Goal: Use online tool/utility: Utilize a website feature to perform a specific function

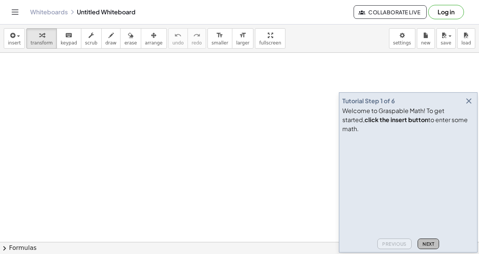
click at [429, 240] on button "Next" at bounding box center [428, 244] width 21 height 11
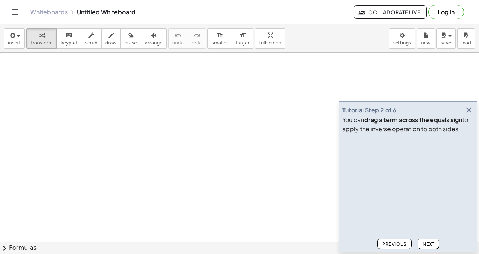
click at [430, 246] on span "Next" at bounding box center [429, 244] width 12 height 6
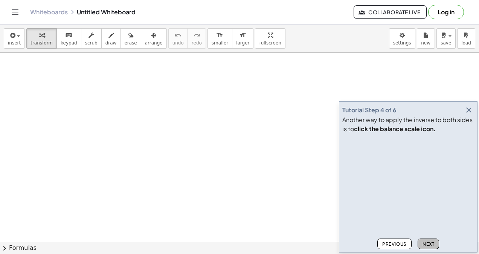
click at [430, 246] on span "Next" at bounding box center [429, 244] width 12 height 6
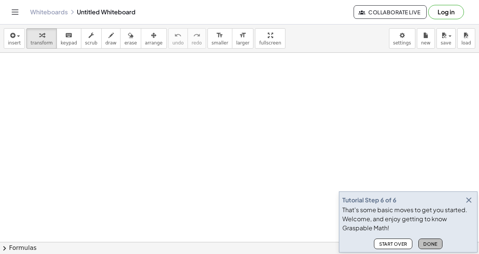
click at [430, 246] on span "Done" at bounding box center [431, 244] width 14 height 6
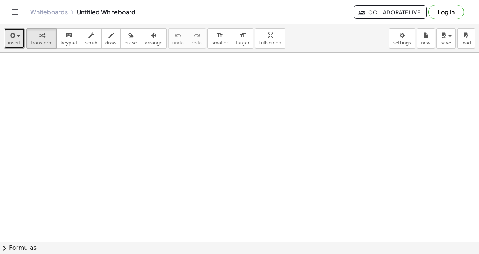
click at [5, 32] on button "insert" at bounding box center [14, 38] width 21 height 20
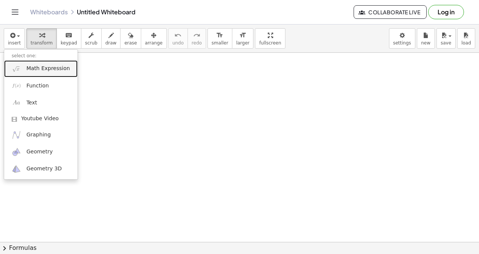
click at [44, 67] on span "Math Expression" at bounding box center [47, 69] width 43 height 8
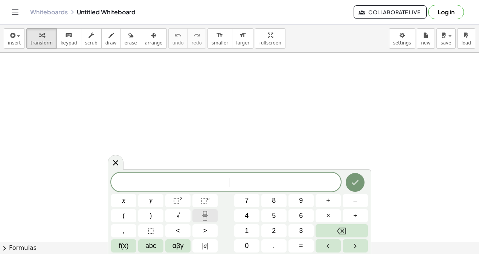
click at [200, 217] on button "Fraction" at bounding box center [205, 215] width 25 height 13
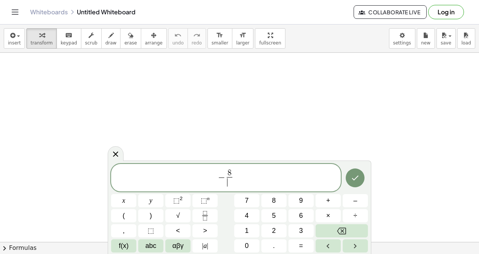
click at [230, 185] on span "​" at bounding box center [230, 182] width 6 height 10
click at [240, 181] on span "− 8 3 ​ ​" at bounding box center [226, 178] width 230 height 20
click at [296, 248] on button "=" at bounding box center [301, 245] width 25 height 13
click at [200, 218] on button "Fraction" at bounding box center [205, 215] width 25 height 13
click at [244, 184] on span "​" at bounding box center [243, 182] width 6 height 10
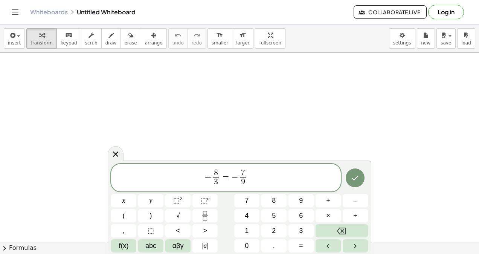
click at [251, 181] on span "− 8 3 ​ = − 7 9 ​ ​" at bounding box center [226, 178] width 230 height 20
click at [330, 214] on button "×" at bounding box center [328, 215] width 25 height 13
click at [346, 228] on icon "Backspace" at bounding box center [341, 230] width 9 height 9
click at [122, 201] on button "x" at bounding box center [123, 200] width 25 height 13
click at [206, 218] on icon "Fraction" at bounding box center [204, 215] width 9 height 9
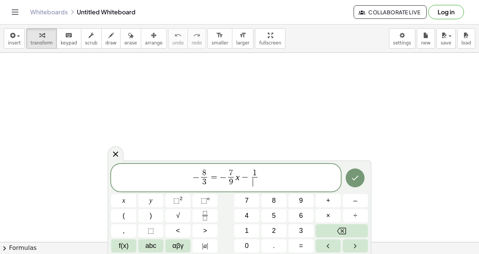
click at [254, 182] on span "​" at bounding box center [255, 182] width 6 height 10
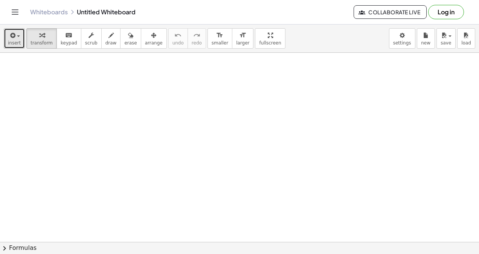
click at [11, 43] on span "insert" at bounding box center [14, 42] width 13 height 5
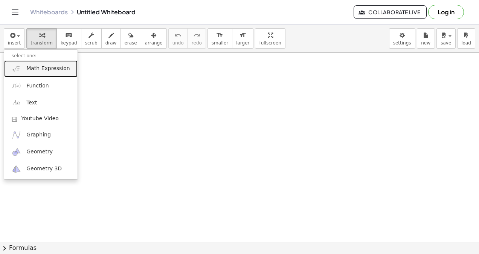
click at [24, 69] on link "Math Expression" at bounding box center [40, 68] width 73 height 17
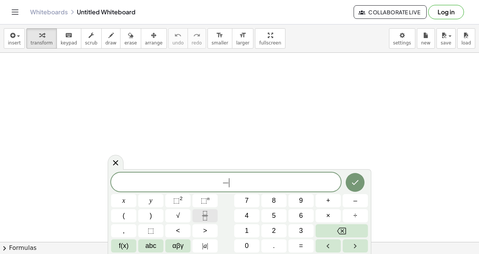
click at [206, 219] on icon "Fraction" at bounding box center [204, 215] width 9 height 9
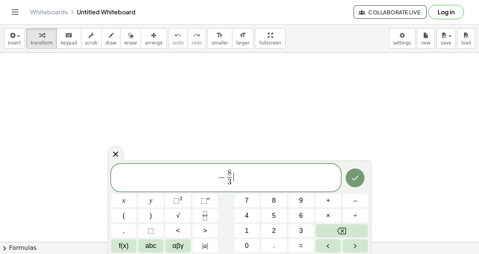
click at [239, 176] on span "− 8 3 ​ ​" at bounding box center [226, 178] width 230 height 20
click at [304, 246] on button "=" at bounding box center [301, 245] width 25 height 13
click at [204, 218] on icon "Fraction" at bounding box center [204, 215] width 9 height 9
click at [264, 169] on span "− 8 3 ​ = − 7 9 ​ ​" at bounding box center [226, 178] width 230 height 20
click at [129, 202] on button "x" at bounding box center [123, 200] width 25 height 13
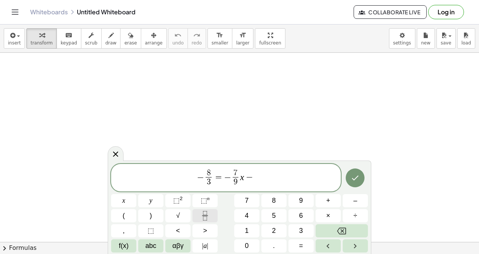
click at [204, 212] on icon "Fraction" at bounding box center [204, 215] width 9 height 9
click at [254, 185] on span "​" at bounding box center [255, 182] width 6 height 10
click at [358, 177] on icon "Done" at bounding box center [355, 178] width 7 height 5
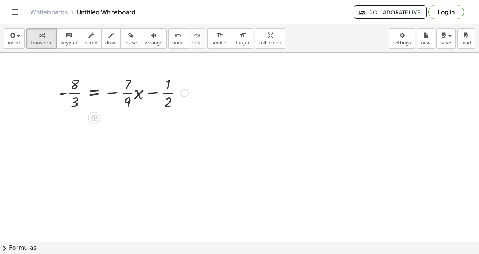
click at [183, 93] on div at bounding box center [184, 93] width 8 height 8
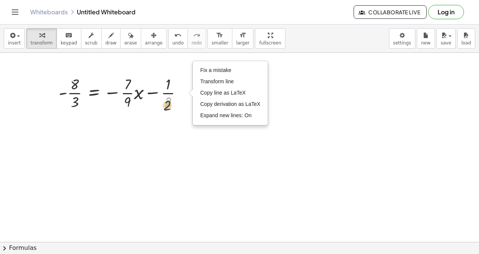
drag, startPoint x: 169, startPoint y: 98, endPoint x: 164, endPoint y: 115, distance: 16.8
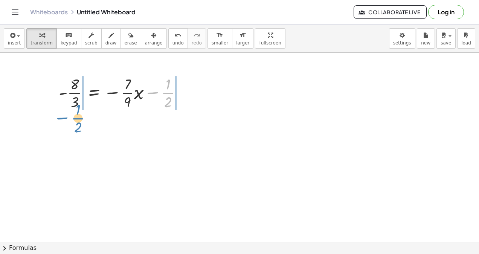
drag, startPoint x: 165, startPoint y: 90, endPoint x: 75, endPoint y: 116, distance: 93.5
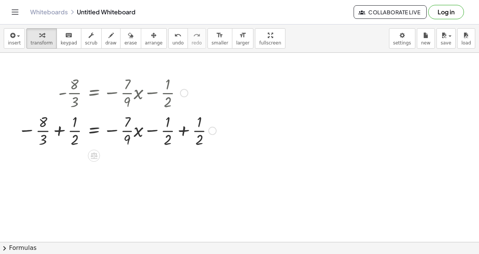
click at [198, 137] on div at bounding box center [117, 130] width 206 height 38
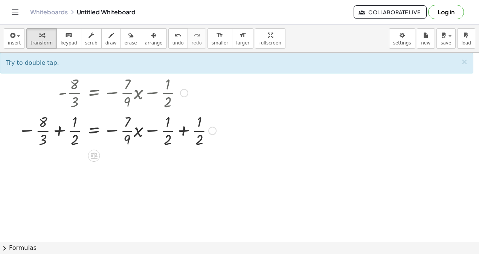
click at [197, 138] on div at bounding box center [117, 130] width 206 height 38
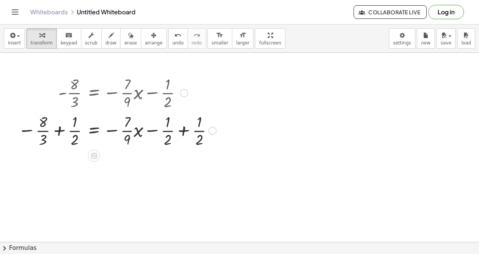
click at [197, 138] on div at bounding box center [117, 130] width 206 height 38
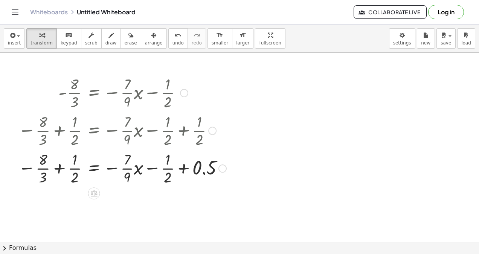
click at [222, 169] on div "Fix a mistake Transform line Copy line as LaTeX Copy derivation as LaTeX Expand…" at bounding box center [223, 168] width 8 height 8
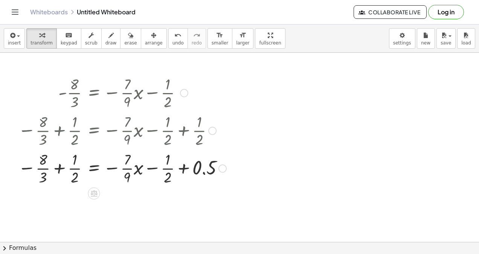
click at [210, 172] on div at bounding box center [122, 168] width 216 height 38
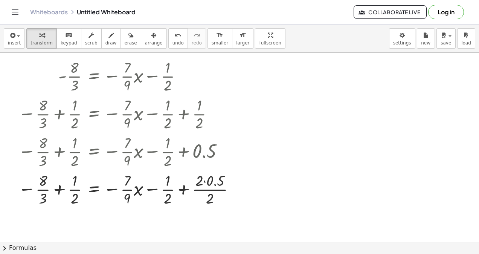
scroll to position [26, 0]
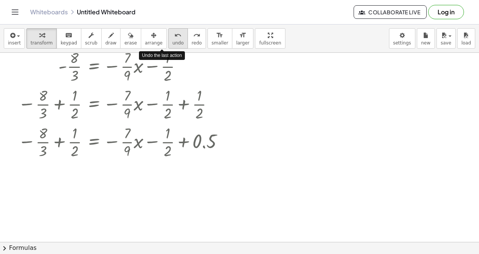
click at [173, 40] on span "undo" at bounding box center [178, 42] width 11 height 5
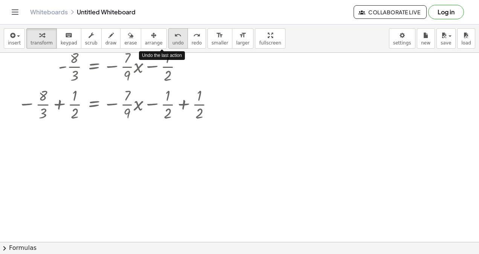
click at [173, 38] on div "undo" at bounding box center [178, 35] width 11 height 9
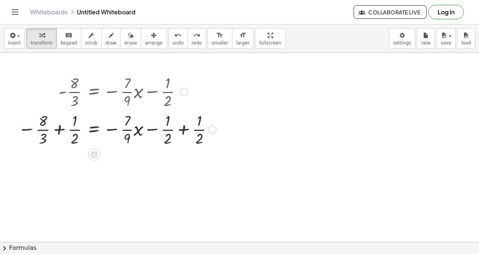
scroll to position [1, 0]
click at [43, 141] on div at bounding box center [117, 129] width 206 height 38
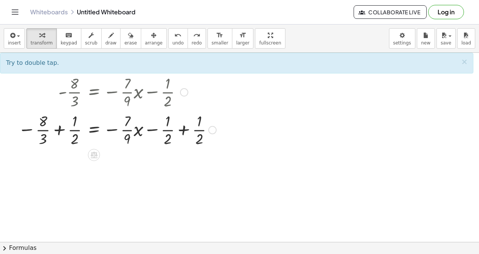
click at [43, 141] on div at bounding box center [117, 129] width 206 height 38
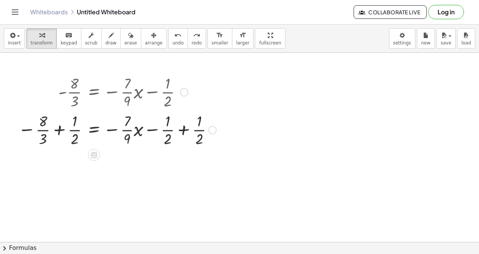
click at [43, 141] on div at bounding box center [117, 129] width 206 height 38
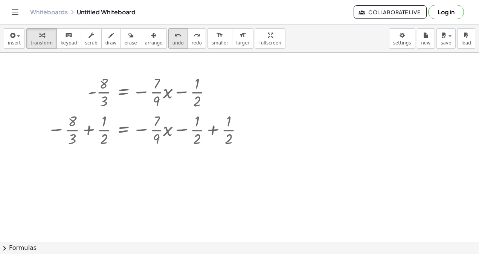
click at [168, 46] on button "undo undo" at bounding box center [178, 38] width 20 height 20
click at [124, 130] on div at bounding box center [147, 129] width 206 height 38
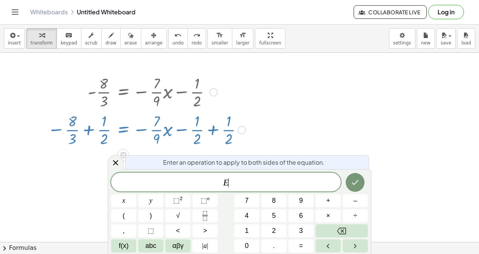
click at [124, 130] on div at bounding box center [147, 129] width 206 height 38
click at [116, 167] on icon at bounding box center [115, 162] width 9 height 9
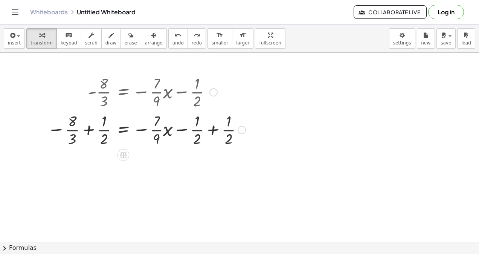
click at [207, 132] on div at bounding box center [147, 129] width 206 height 38
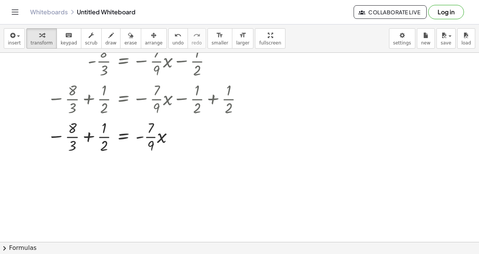
scroll to position [32, 0]
click at [88, 136] on div at bounding box center [147, 135] width 206 height 38
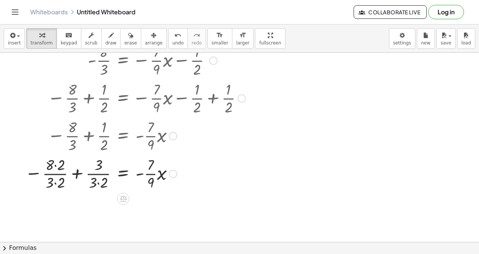
click at [67, 170] on div at bounding box center [135, 173] width 228 height 38
click at [75, 175] on div at bounding box center [135, 173] width 228 height 38
click at [75, 175] on div at bounding box center [147, 173] width 206 height 38
